Goal: Transaction & Acquisition: Purchase product/service

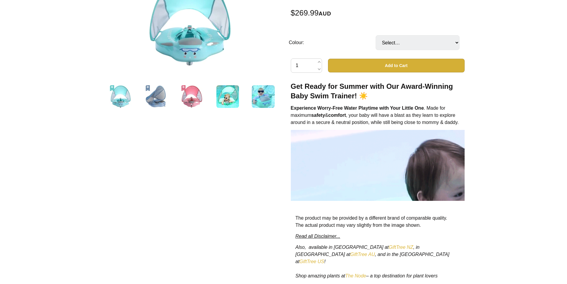
scroll to position [119, 0]
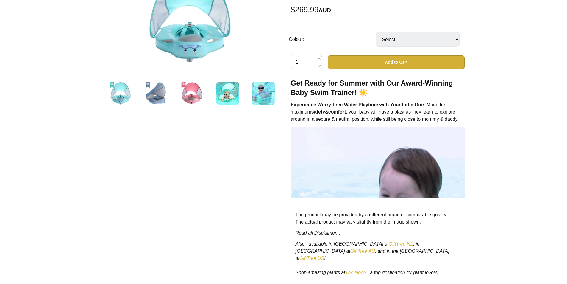
click at [375, 248] on link "GiftTree AU" at bounding box center [362, 250] width 25 height 5
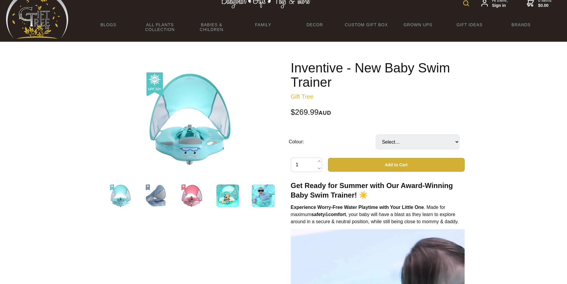
scroll to position [0, 0]
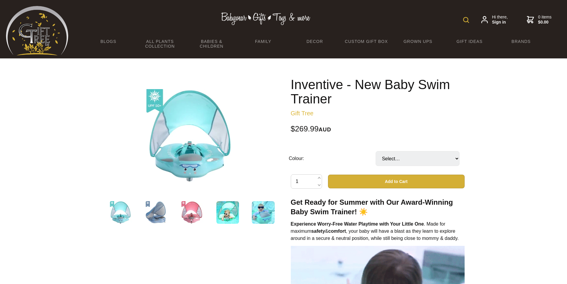
click at [211, 144] on img at bounding box center [189, 135] width 93 height 93
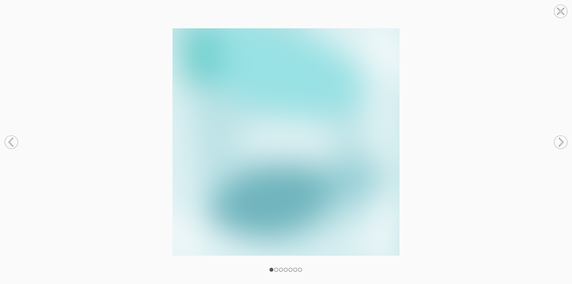
click at [558, 140] on circle at bounding box center [560, 141] width 13 height 13
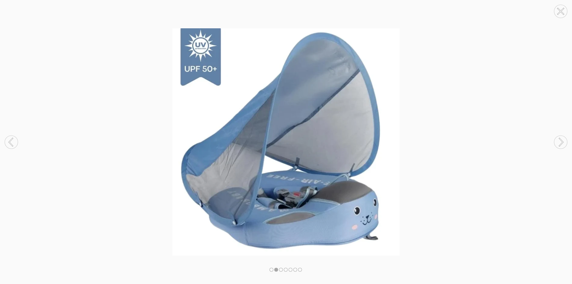
click at [558, 140] on circle at bounding box center [560, 141] width 13 height 13
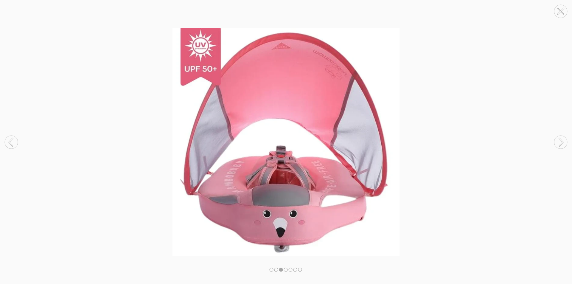
click at [558, 140] on circle at bounding box center [560, 141] width 13 height 13
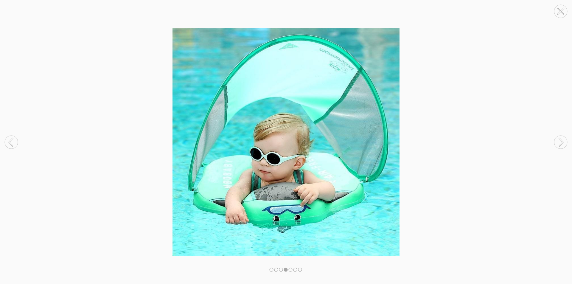
click at [558, 140] on circle at bounding box center [560, 141] width 13 height 13
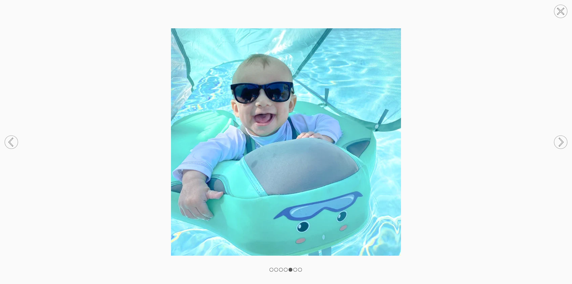
click at [559, 140] on circle at bounding box center [560, 141] width 13 height 13
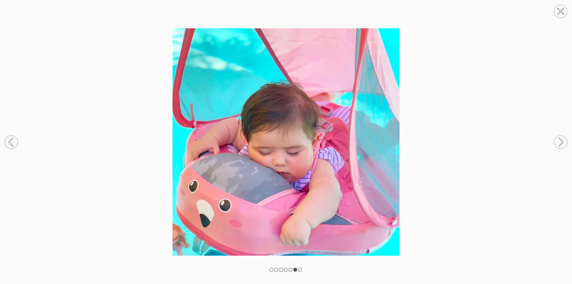
click at [11, 140] on icon at bounding box center [11, 142] width 4 height 8
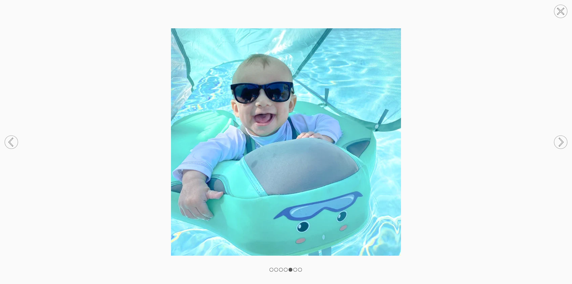
click at [563, 141] on icon at bounding box center [560, 142] width 23 height 32
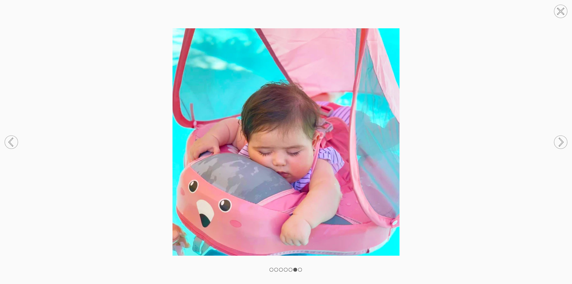
click at [561, 144] on icon at bounding box center [561, 141] width 4 height 7
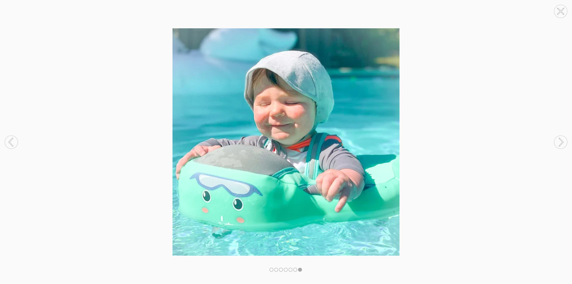
click at [561, 144] on icon at bounding box center [561, 141] width 4 height 7
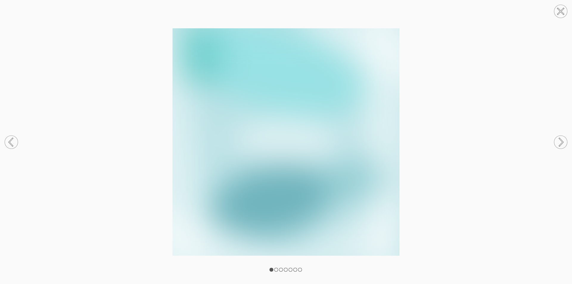
click at [558, 9] on icon at bounding box center [560, 11] width 6 height 6
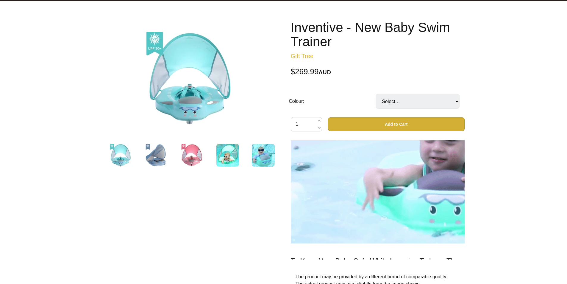
scroll to position [30, 0]
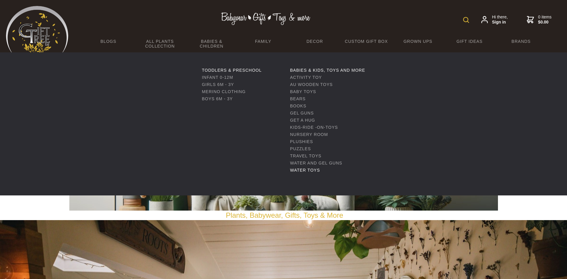
click at [300, 168] on link "Water Toys" at bounding box center [305, 170] width 30 height 5
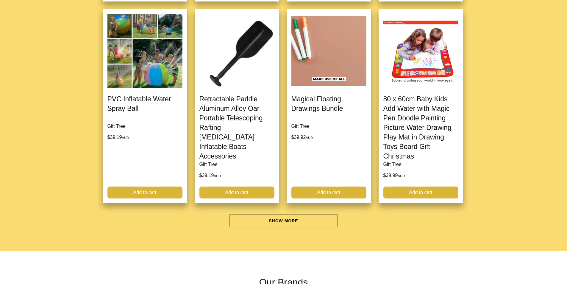
scroll to position [1786, 0]
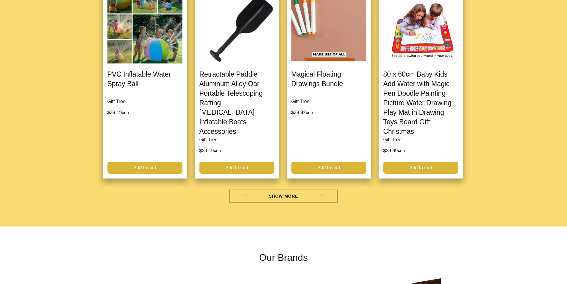
click at [286, 198] on link "Show More" at bounding box center [283, 195] width 109 height 13
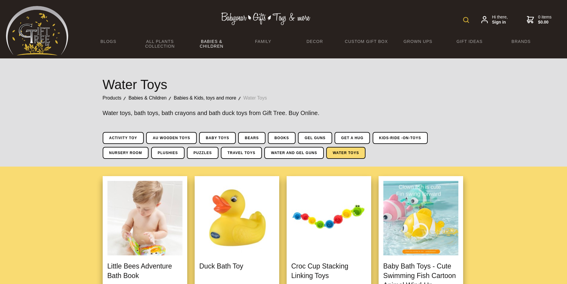
click at [465, 19] on img at bounding box center [466, 20] width 6 height 6
type input "new baby swim trainer"
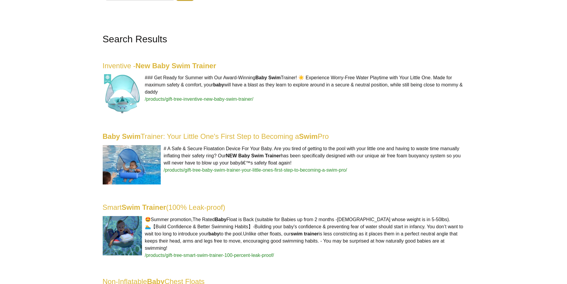
scroll to position [119, 0]
